Goal: Book appointment/travel/reservation

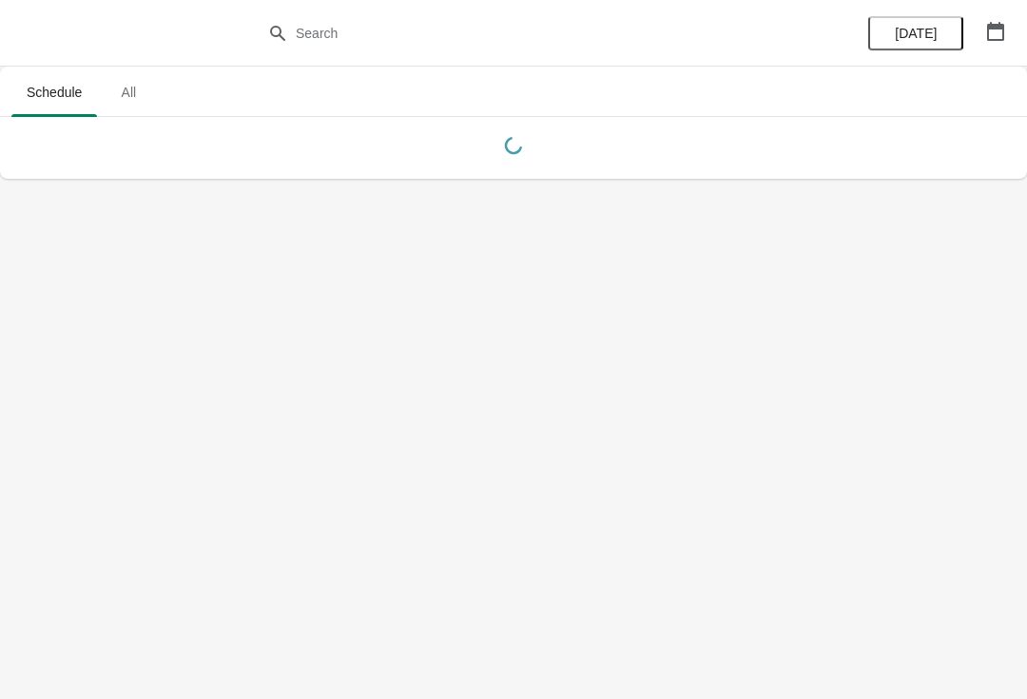
click at [993, 42] on button "button" at bounding box center [995, 31] width 34 height 34
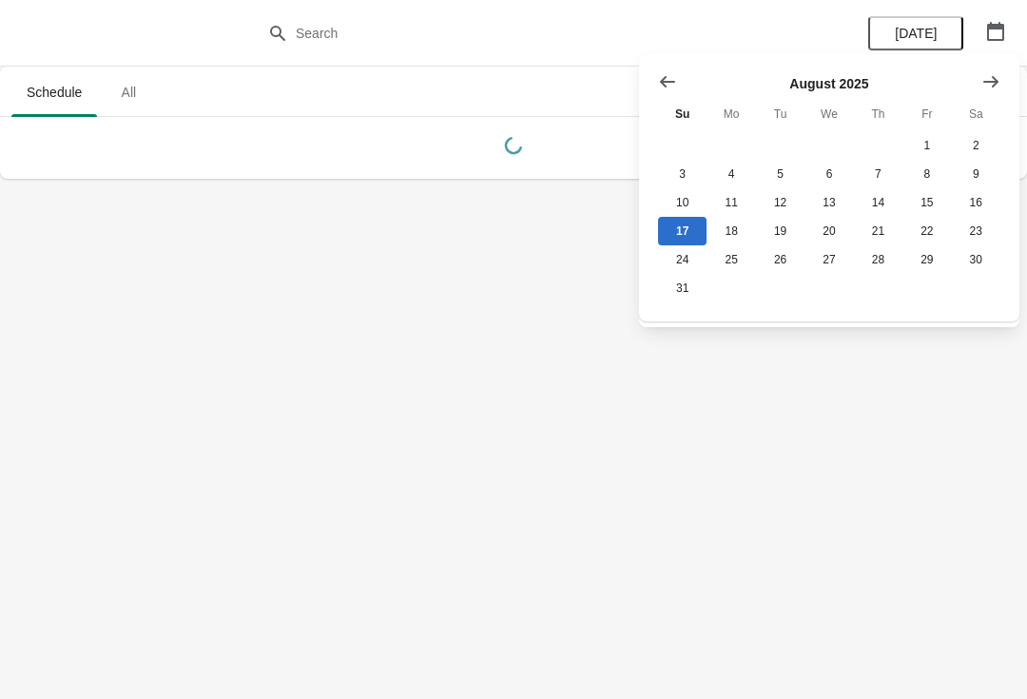
click at [982, 96] on button "Show next month, September 2025" at bounding box center [990, 82] width 34 height 34
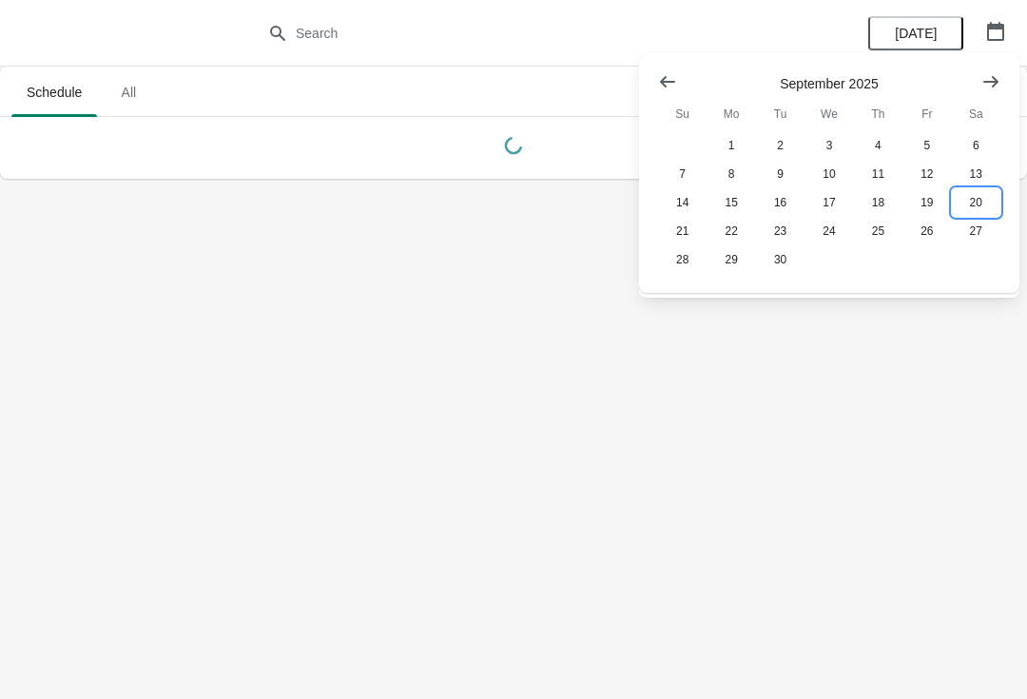
click at [987, 211] on button "20" at bounding box center [976, 202] width 48 height 29
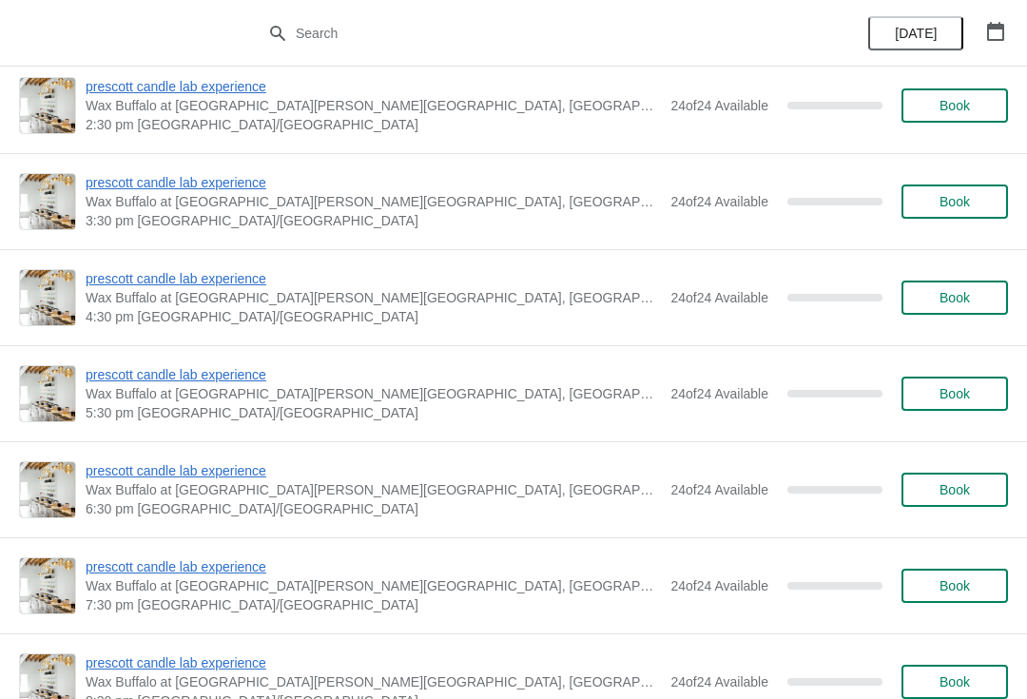
scroll to position [500, 0]
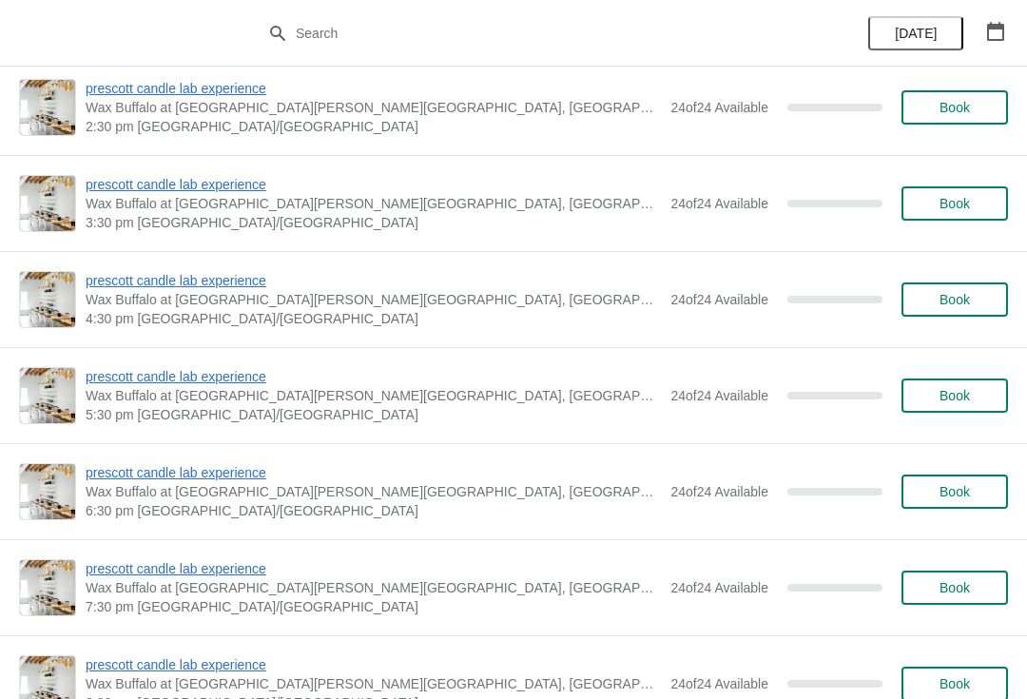
click at [949, 316] on button "Book" at bounding box center [954, 299] width 106 height 34
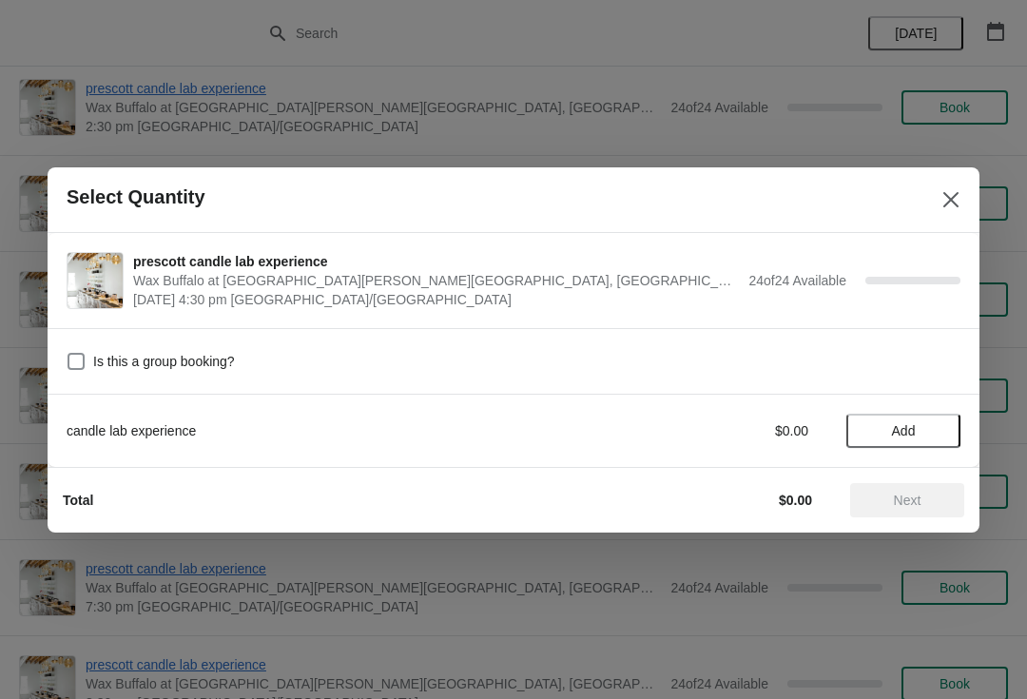
click at [948, 202] on icon "Close" at bounding box center [950, 198] width 15 height 15
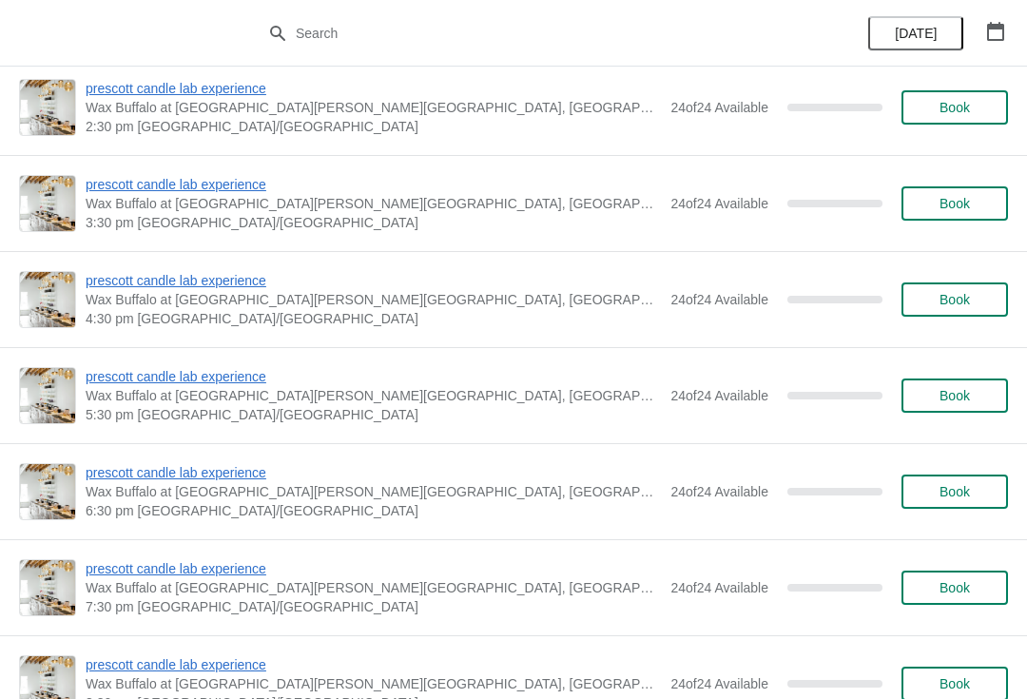
click at [935, 189] on button "Book" at bounding box center [954, 203] width 106 height 34
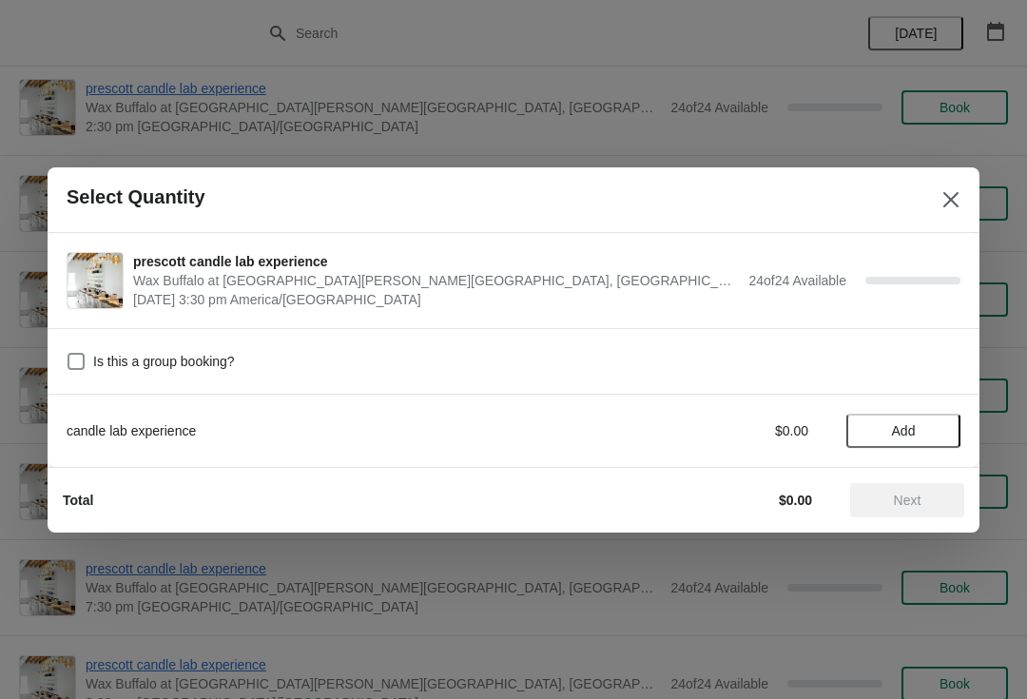
click at [925, 423] on span "Add" at bounding box center [903, 430] width 80 height 15
click at [942, 438] on icon at bounding box center [936, 430] width 20 height 20
click at [941, 414] on div "candle lab experience $76.00 2" at bounding box center [514, 431] width 894 height 34
click at [941, 423] on icon at bounding box center [936, 430] width 20 height 20
click at [945, 425] on icon at bounding box center [936, 430] width 20 height 20
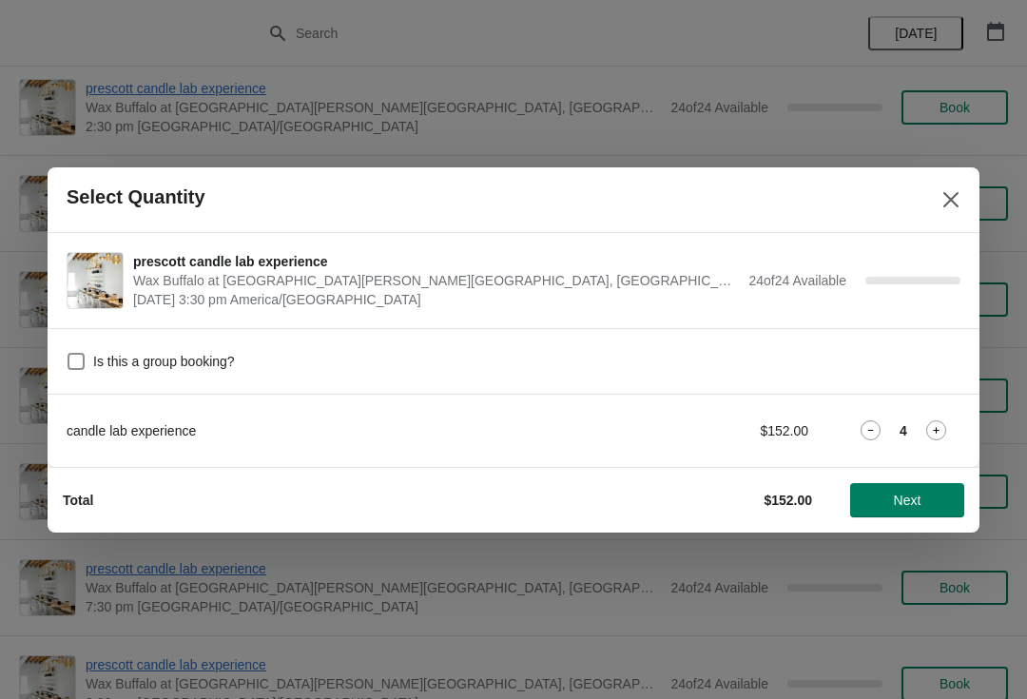
click at [951, 424] on div "4" at bounding box center [903, 430] width 114 height 20
click at [954, 422] on div "4" at bounding box center [903, 430] width 114 height 20
click at [934, 422] on icon at bounding box center [936, 430] width 20 height 20
click at [930, 427] on icon at bounding box center [936, 430] width 20 height 20
click at [942, 422] on icon at bounding box center [936, 430] width 20 height 20
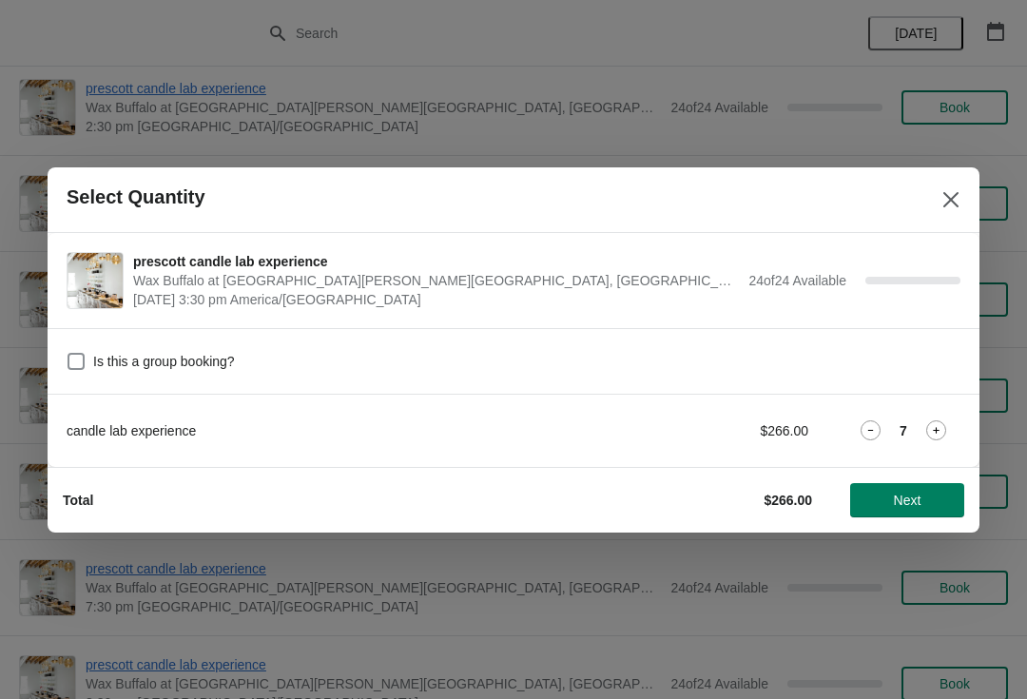
click at [935, 205] on button "Close" at bounding box center [951, 200] width 34 height 34
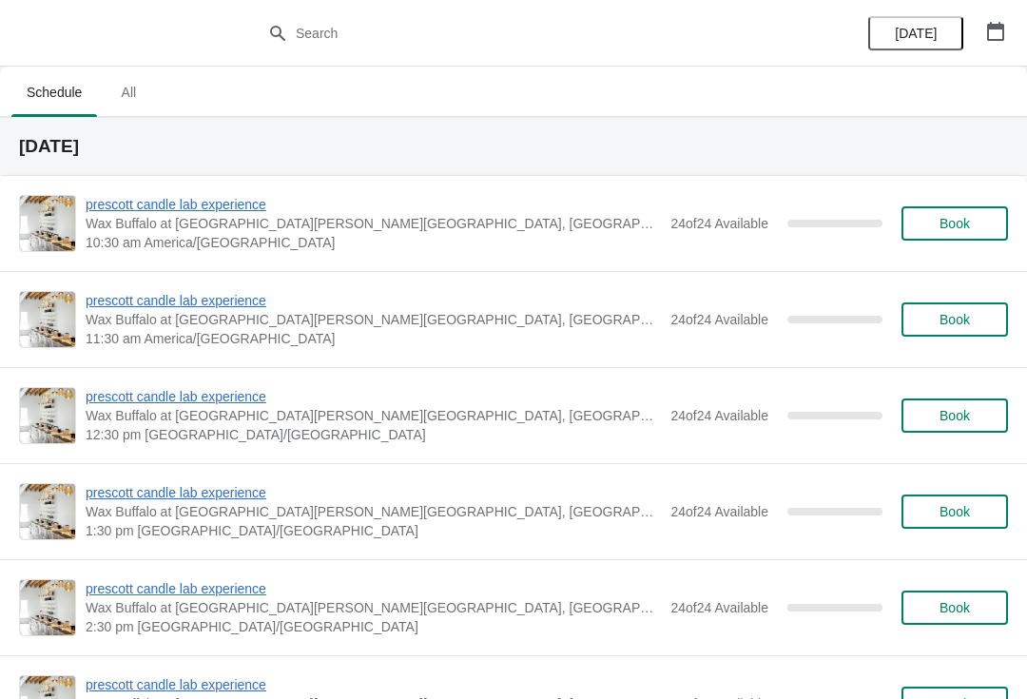
scroll to position [500, 0]
